Goal: Task Accomplishment & Management: Use online tool/utility

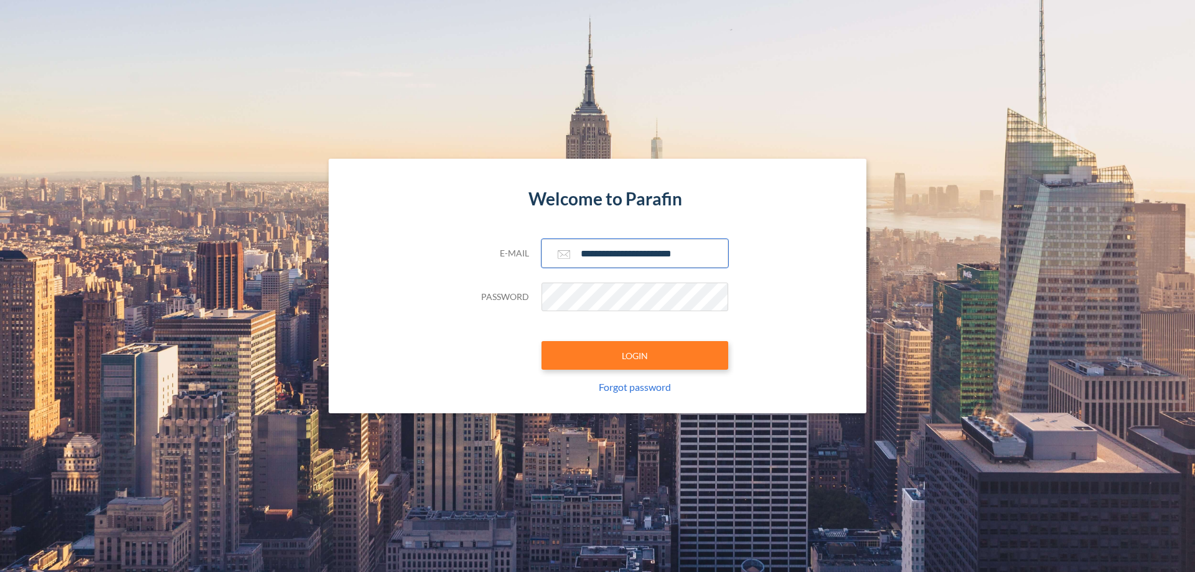
type input "**********"
click at [635, 356] on button "LOGIN" at bounding box center [635, 355] width 187 height 29
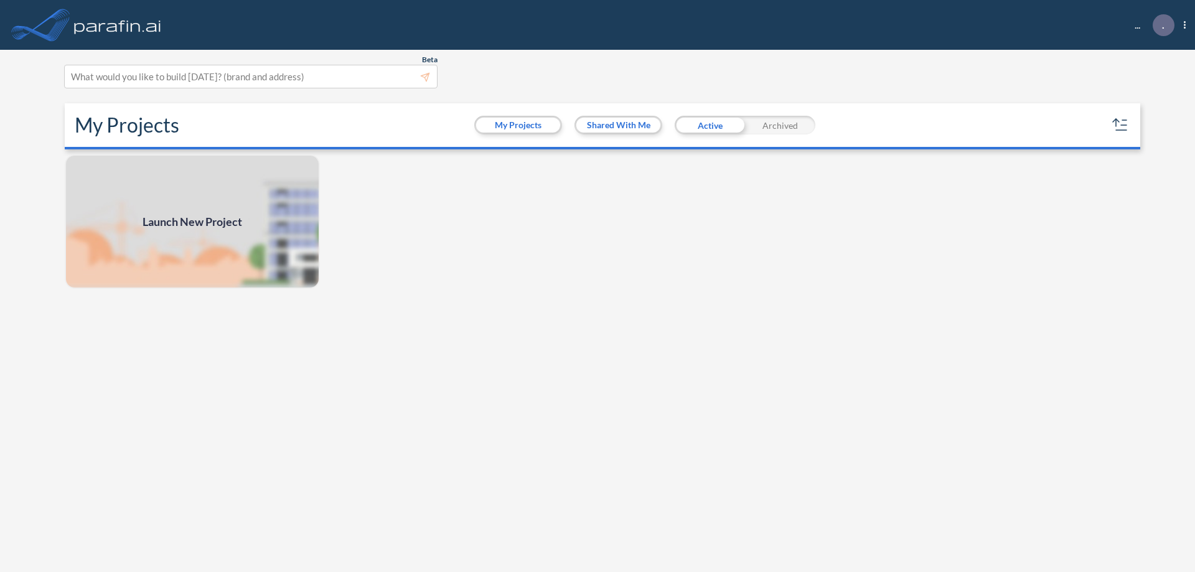
scroll to position [3, 0]
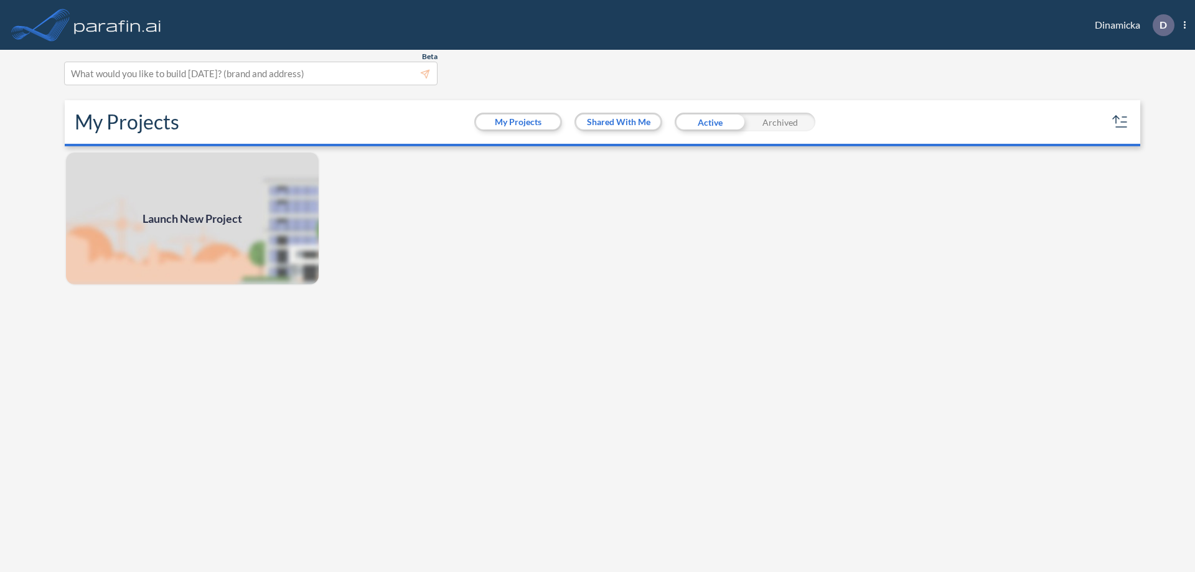
click at [192, 219] on span "Launch New Project" at bounding box center [193, 218] width 100 height 17
